Goal: Find specific page/section: Find specific page/section

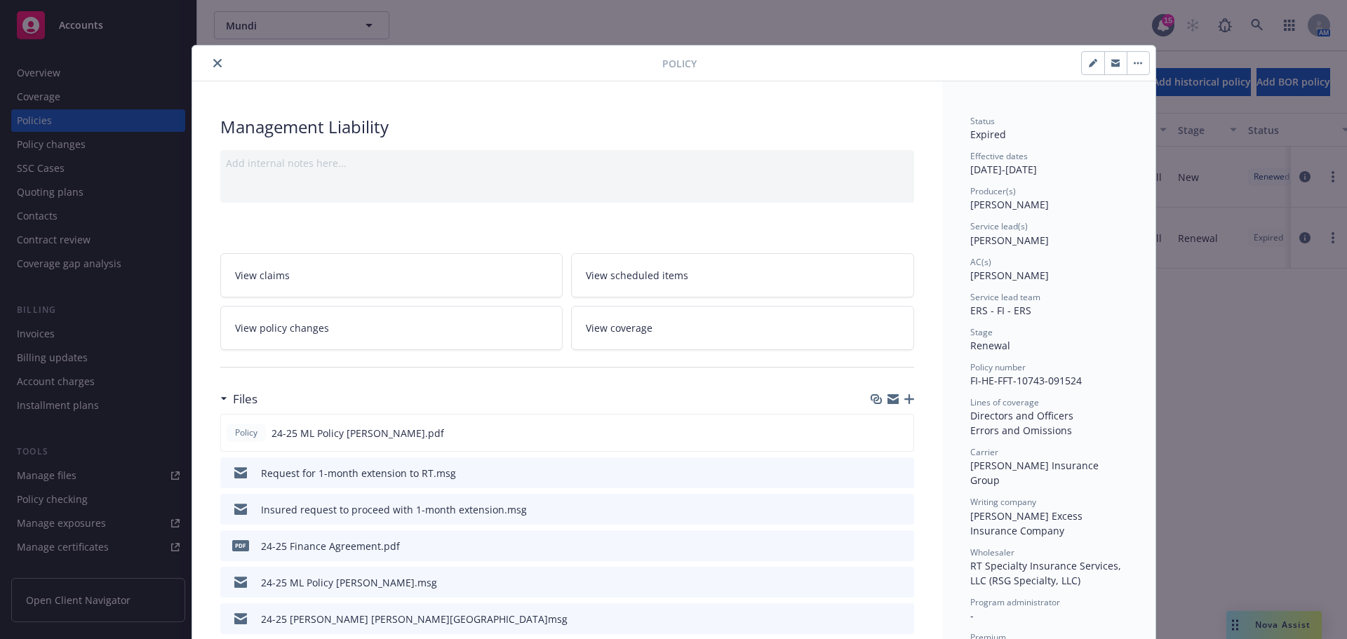
click at [213, 61] on icon "close" at bounding box center [217, 63] width 8 height 8
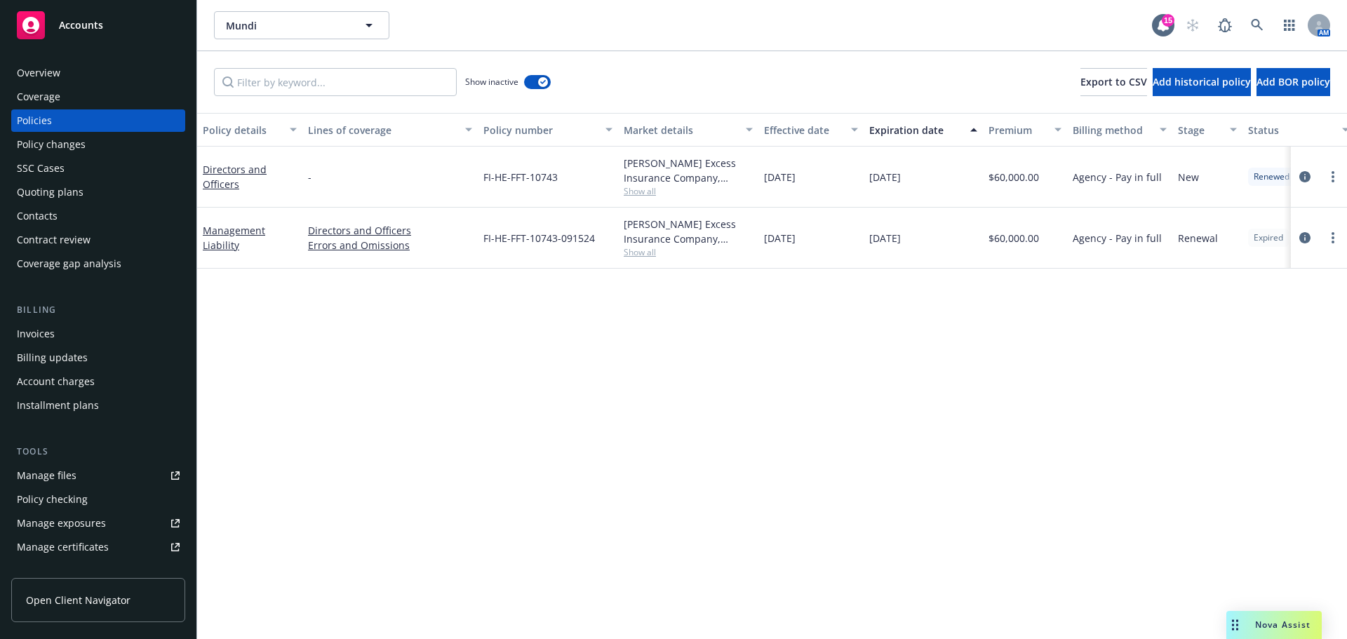
click at [71, 29] on span "Accounts" at bounding box center [81, 25] width 44 height 11
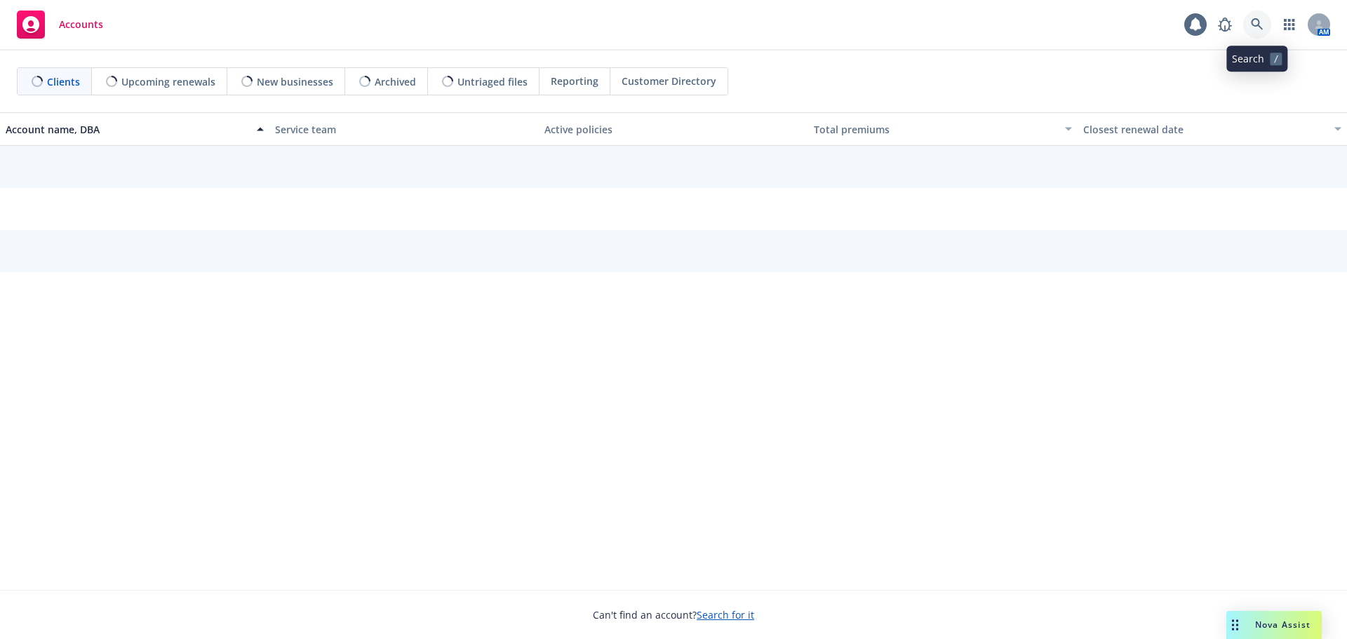
click at [1259, 24] on icon at bounding box center [1257, 24] width 12 height 12
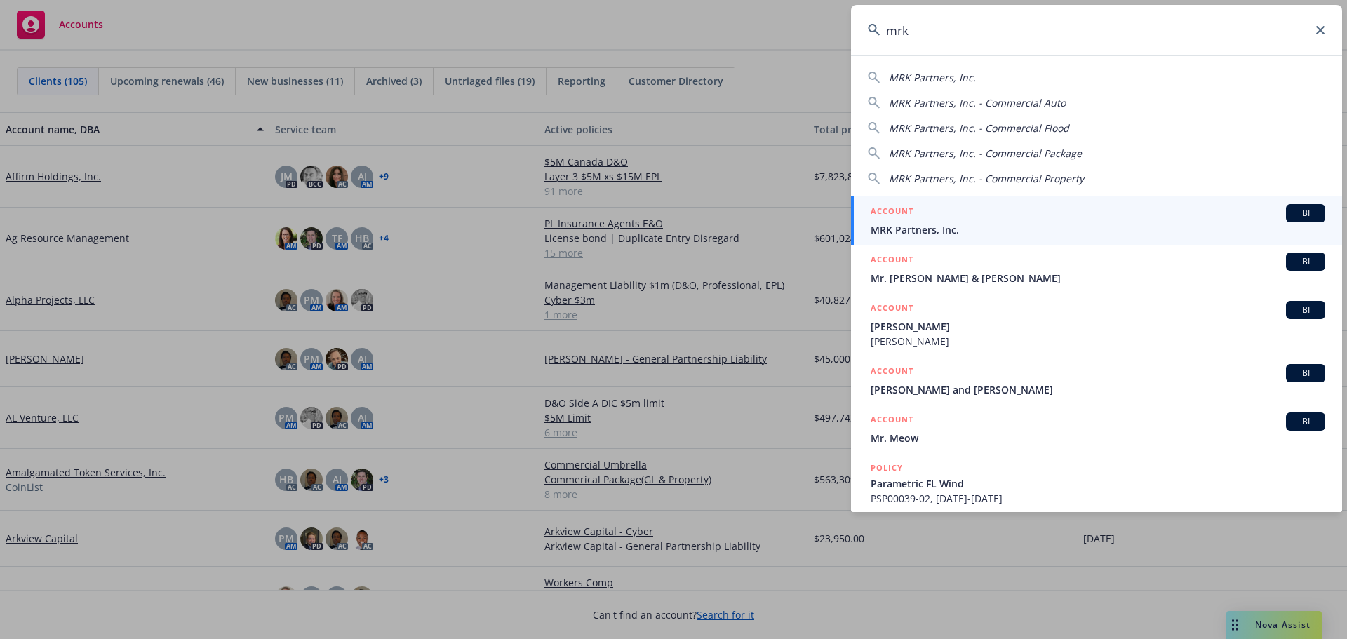
type input "mrk"
click at [938, 229] on span "MRK Partners, Inc." at bounding box center [1097, 229] width 455 height 15
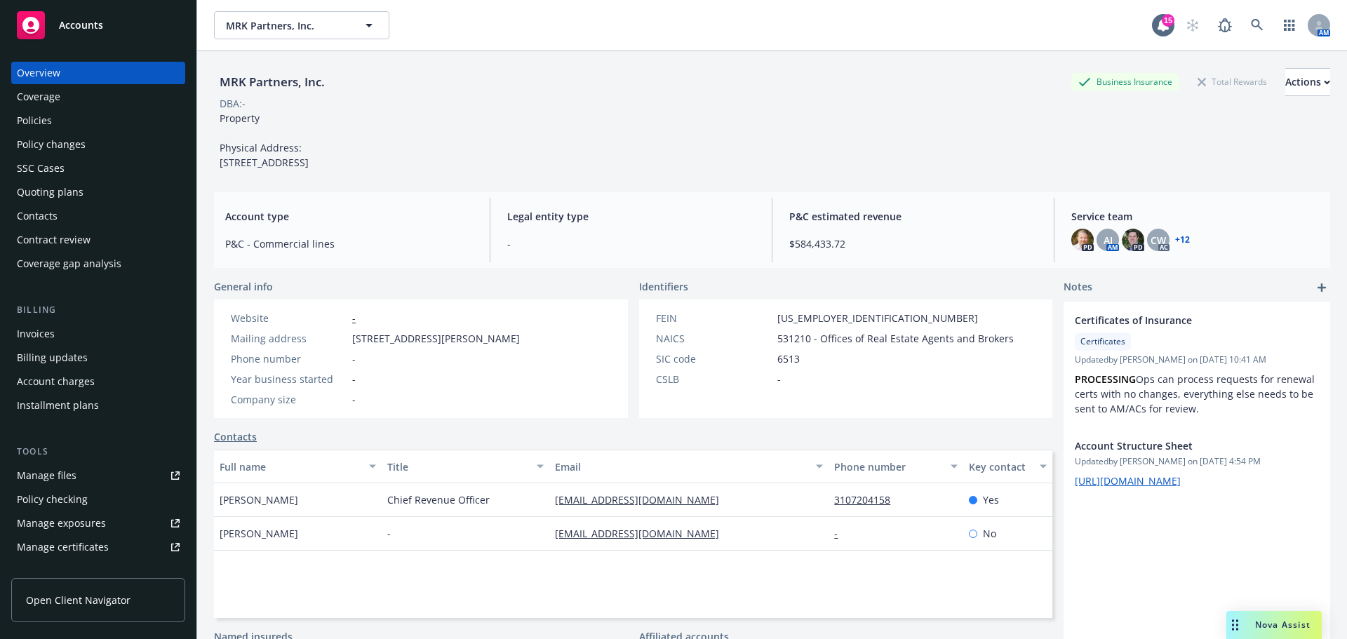
click at [36, 123] on div "Policies" at bounding box center [34, 120] width 35 height 22
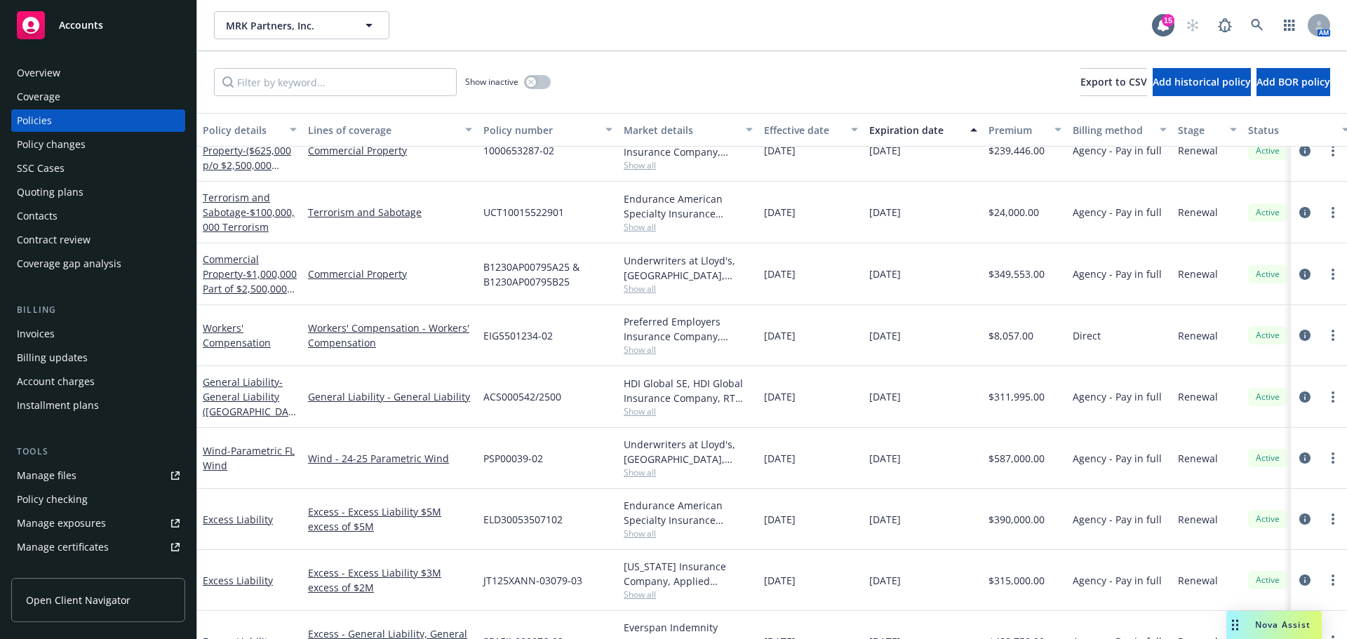
scroll to position [1263, 0]
